Goal: Task Accomplishment & Management: Manage account settings

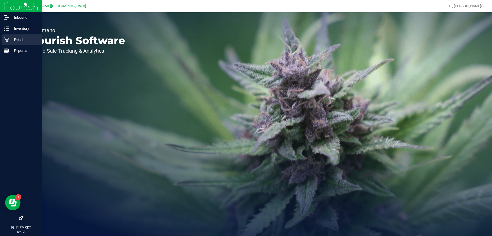
click at [16, 37] on p "Retail" at bounding box center [24, 39] width 31 height 6
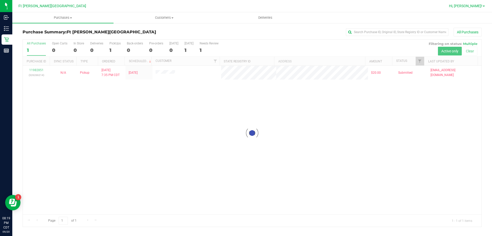
click at [475, 4] on span "Hi, [PERSON_NAME]!" at bounding box center [465, 6] width 33 height 4
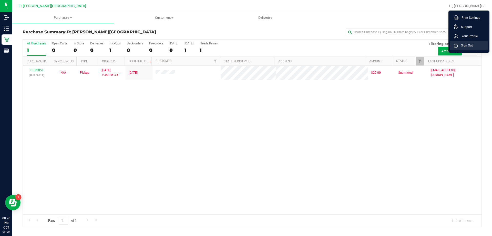
click at [472, 44] on span "Sign Out" at bounding box center [465, 45] width 15 height 5
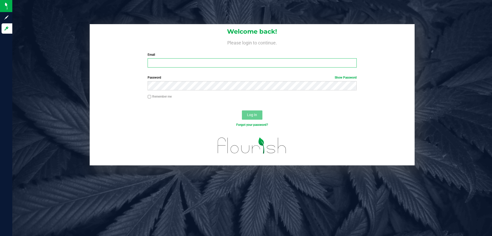
click at [162, 61] on input "Email" at bounding box center [252, 62] width 209 height 9
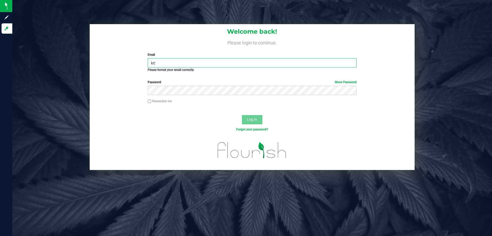
type input "k"
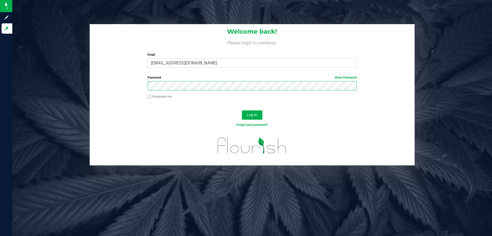
click at [242, 110] on button "Log In" at bounding box center [252, 114] width 21 height 9
drag, startPoint x: 206, startPoint y: 62, endPoint x: 142, endPoint y: 69, distance: 63.9
click at [142, 69] on div "Welcome back! Please login to continue. Email aconrad@liveparallel.com Required…" at bounding box center [252, 47] width 325 height 47
type input "aconrad@liveparallel.com"
click at [242, 110] on button "Log In" at bounding box center [252, 114] width 21 height 9
